Goal: Navigation & Orientation: Find specific page/section

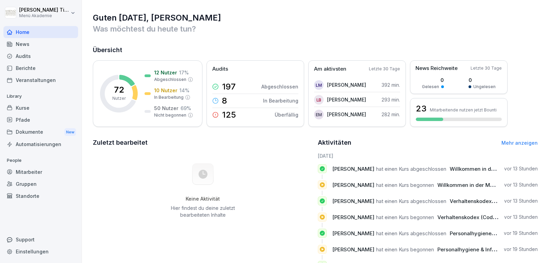
scroll to position [51, 0]
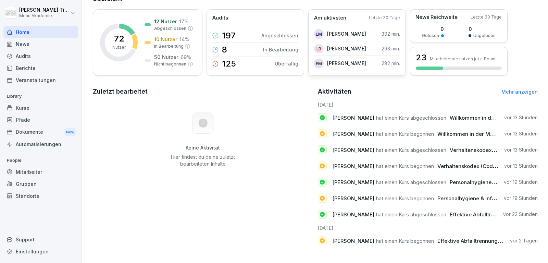
click at [341, 50] on p "[PERSON_NAME]" at bounding box center [346, 48] width 39 height 7
click at [339, 15] on p "Am aktivsten" at bounding box center [330, 18] width 32 height 8
click at [258, 115] on div "Keine Aktivität Hier findest du deine zuletzt bearbeiteten Inhalte" at bounding box center [203, 139] width 220 height 77
click at [523, 93] on link "Mehr anzeigen" at bounding box center [520, 92] width 36 height 6
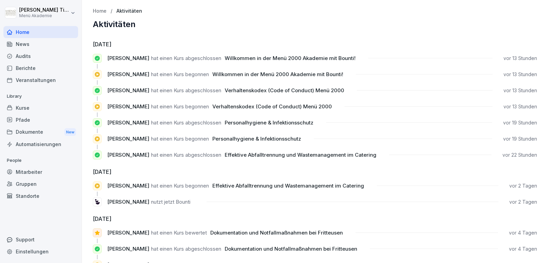
click at [46, 168] on div "Mitarbeiter" at bounding box center [40, 172] width 75 height 12
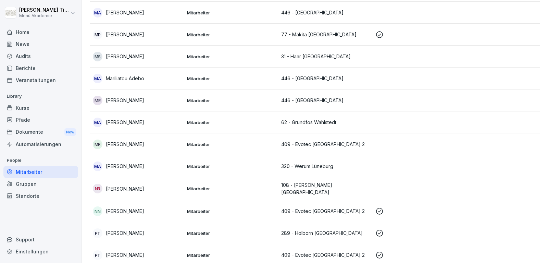
scroll to position [1029, 0]
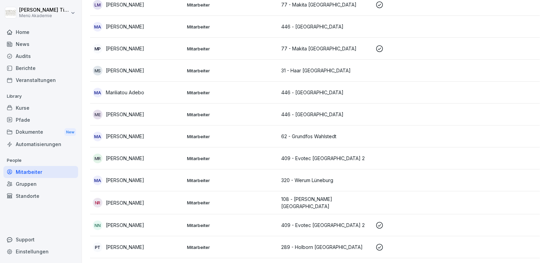
click at [428, 125] on td at bounding box center [420, 136] width 94 height 22
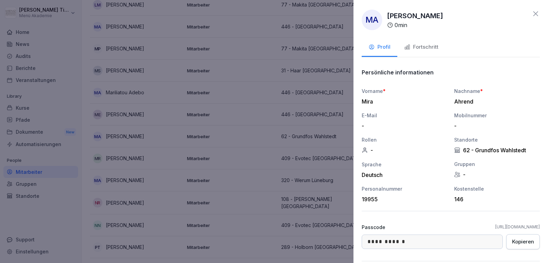
click at [537, 15] on icon at bounding box center [536, 14] width 8 height 8
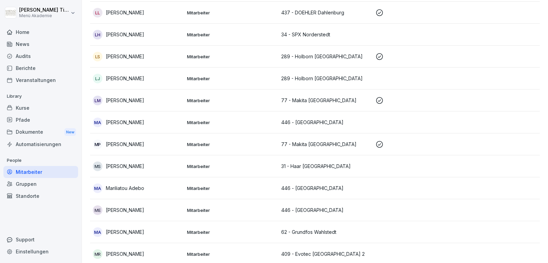
scroll to position [906, 0]
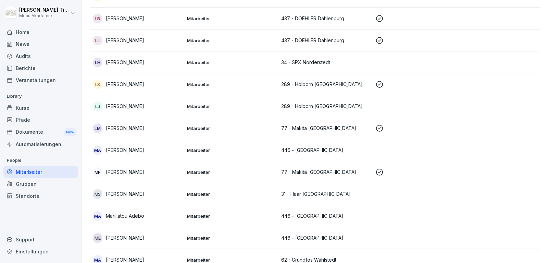
click at [131, 37] on p "[PERSON_NAME]" at bounding box center [125, 40] width 38 height 7
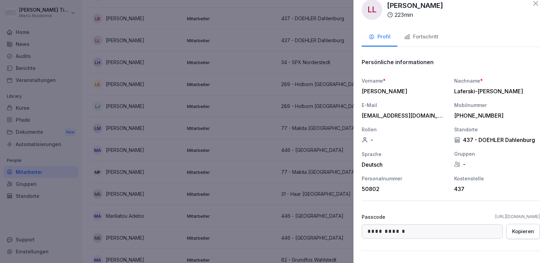
scroll to position [0, 0]
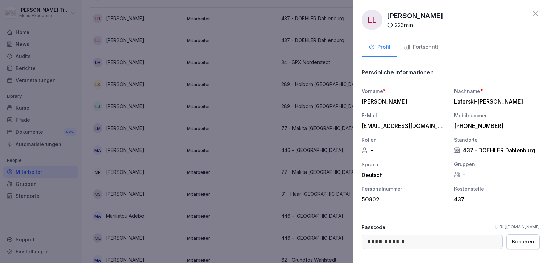
click at [426, 41] on button "Fortschritt" at bounding box center [421, 47] width 48 height 19
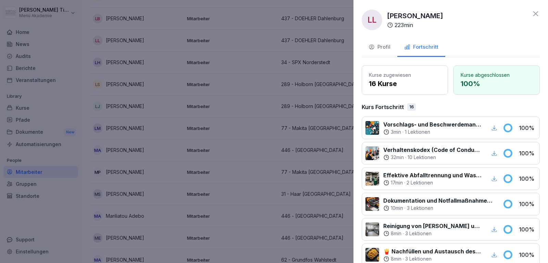
click at [26, 51] on div at bounding box center [274, 131] width 548 height 263
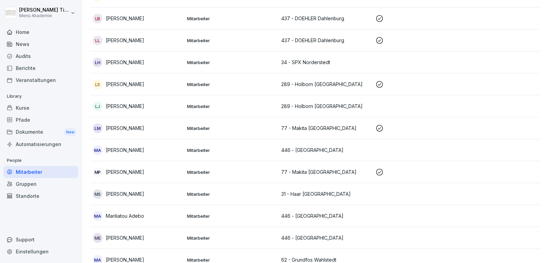
scroll to position [906, 0]
click at [20, 33] on div "Home" at bounding box center [40, 32] width 75 height 12
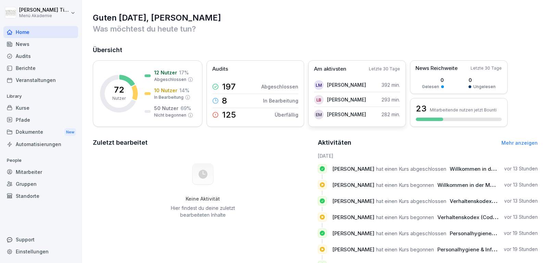
click at [336, 70] on p "Am aktivsten" at bounding box center [330, 69] width 32 height 8
click at [351, 69] on div "Am aktivsten Letzte 30 Tage" at bounding box center [357, 69] width 86 height 8
click at [331, 66] on p "Am aktivsten" at bounding box center [330, 69] width 32 height 8
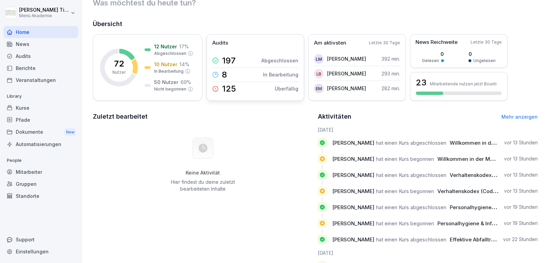
scroll to position [41, 0]
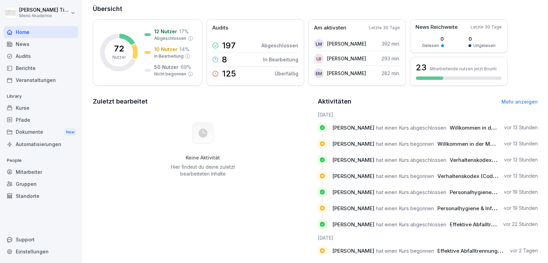
click at [524, 100] on link "Mehr anzeigen" at bounding box center [520, 102] width 36 height 6
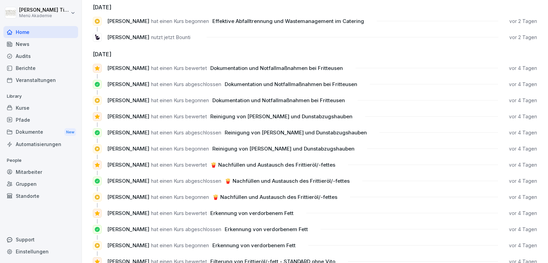
scroll to position [82, 0]
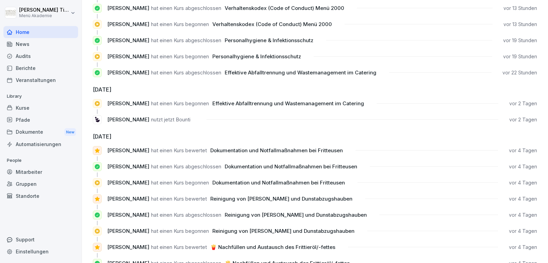
click at [27, 58] on div "Audits" at bounding box center [40, 56] width 75 height 12
click at [36, 69] on div "Berichte" at bounding box center [40, 68] width 75 height 12
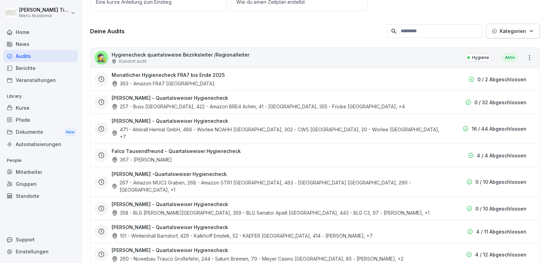
scroll to position [7, 0]
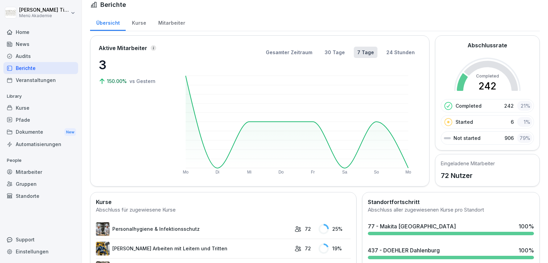
click at [176, 24] on div "Mitarbeiter" at bounding box center [171, 21] width 39 height 17
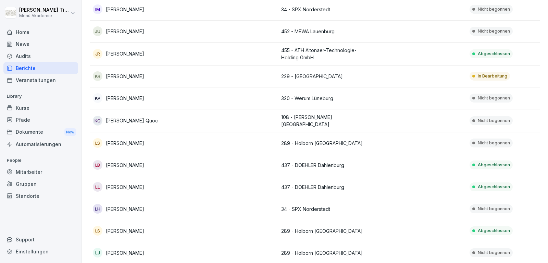
scroll to position [788, 0]
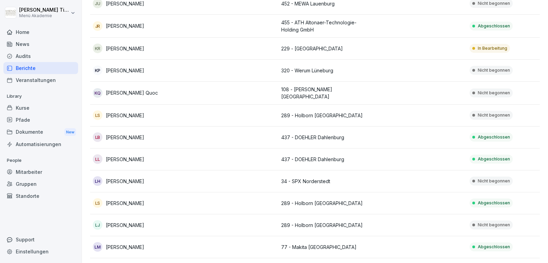
click at [144, 156] on p "[PERSON_NAME]" at bounding box center [125, 159] width 38 height 7
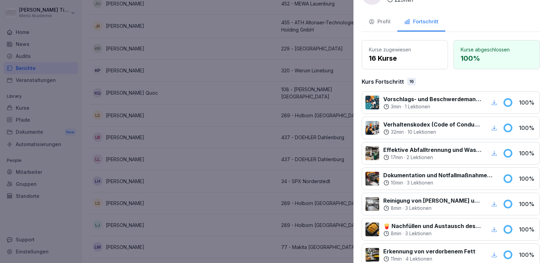
scroll to position [0, 0]
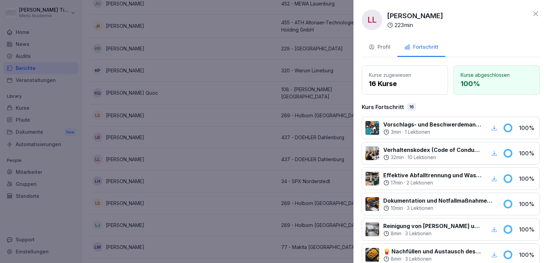
click at [396, 49] on button "Profil" at bounding box center [380, 47] width 36 height 19
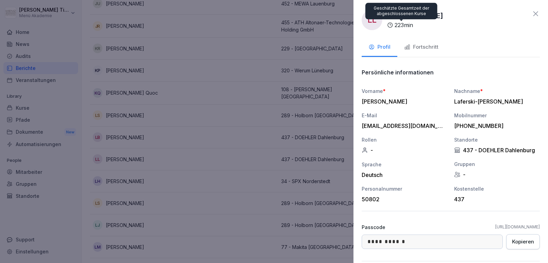
click at [392, 25] on icon at bounding box center [390, 25] width 5 height 5
click at [395, 25] on p "223 min" at bounding box center [404, 25] width 19 height 8
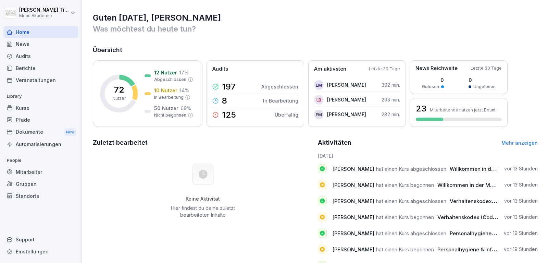
click at [58, 40] on div "News" at bounding box center [40, 44] width 75 height 12
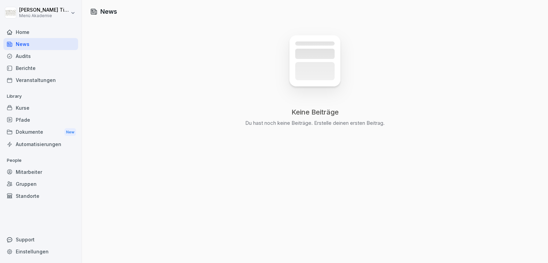
click at [51, 55] on div "Audits" at bounding box center [40, 56] width 75 height 12
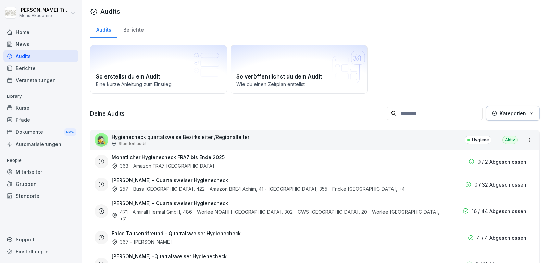
click at [44, 111] on div "Kurse" at bounding box center [40, 108] width 75 height 12
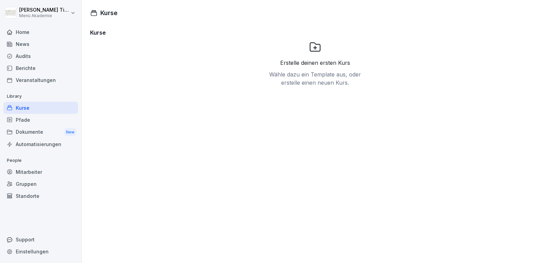
click at [34, 30] on div "Home" at bounding box center [40, 32] width 75 height 12
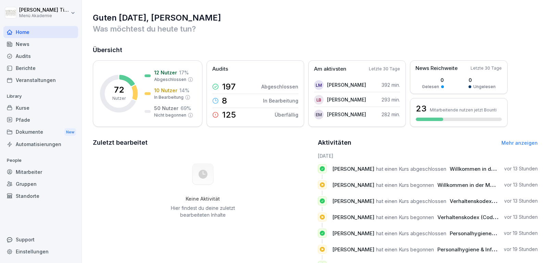
click at [30, 122] on div "Pfade" at bounding box center [40, 120] width 75 height 12
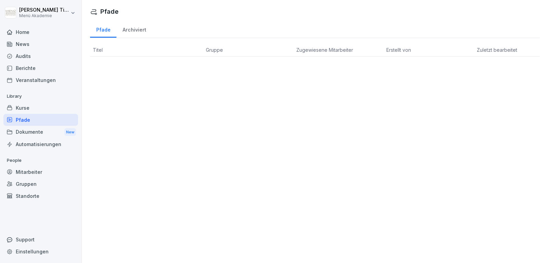
click at [38, 64] on div "Berichte" at bounding box center [40, 68] width 75 height 12
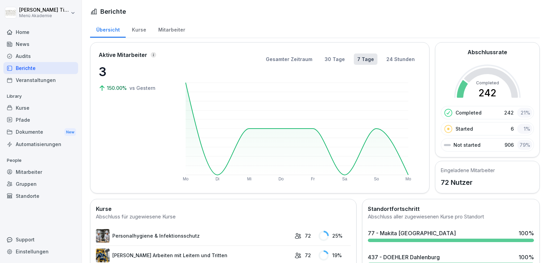
click at [42, 169] on div "Mitarbeiter" at bounding box center [40, 172] width 75 height 12
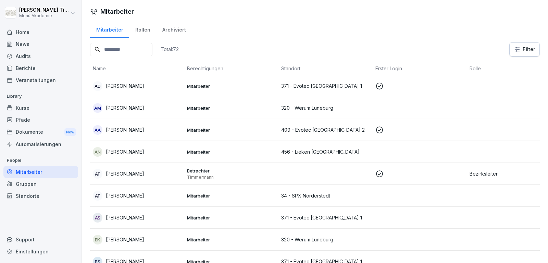
click at [20, 34] on div "Home" at bounding box center [40, 32] width 75 height 12
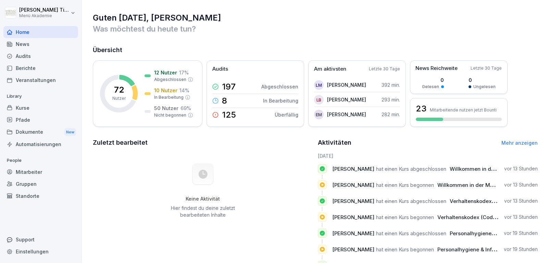
scroll to position [51, 0]
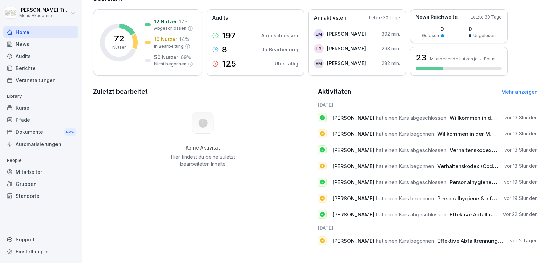
click at [41, 69] on div "Berichte" at bounding box center [40, 68] width 75 height 12
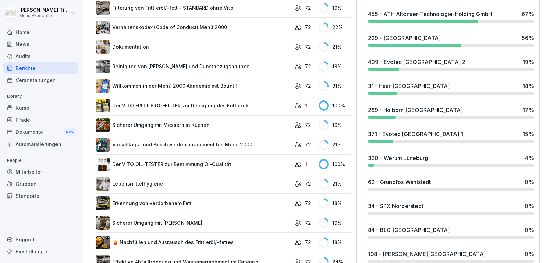
scroll to position [165, 0]
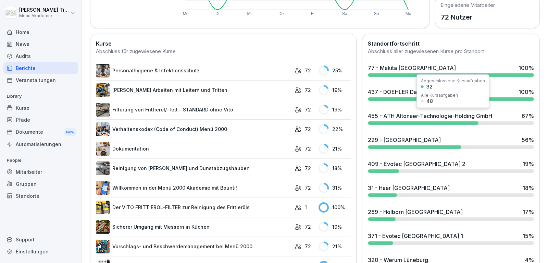
click at [402, 97] on div at bounding box center [451, 98] width 166 height 3
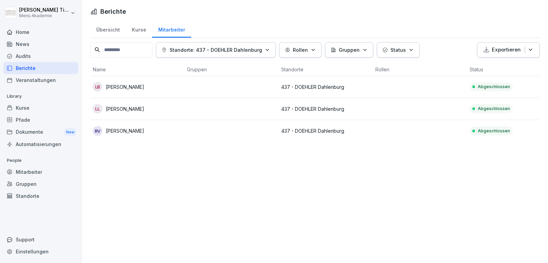
click at [111, 130] on p "[PERSON_NAME]" at bounding box center [125, 130] width 38 height 7
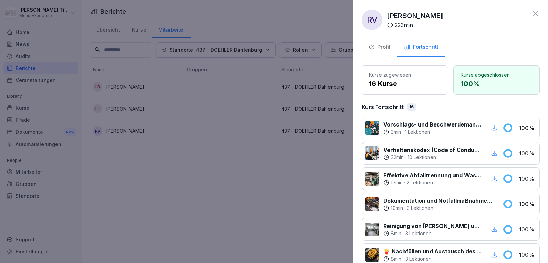
click at [121, 179] on div at bounding box center [274, 131] width 548 height 263
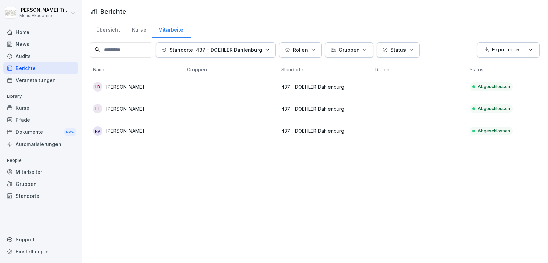
click at [28, 28] on div "Home" at bounding box center [40, 32] width 75 height 12
